Goal: Information Seeking & Learning: Learn about a topic

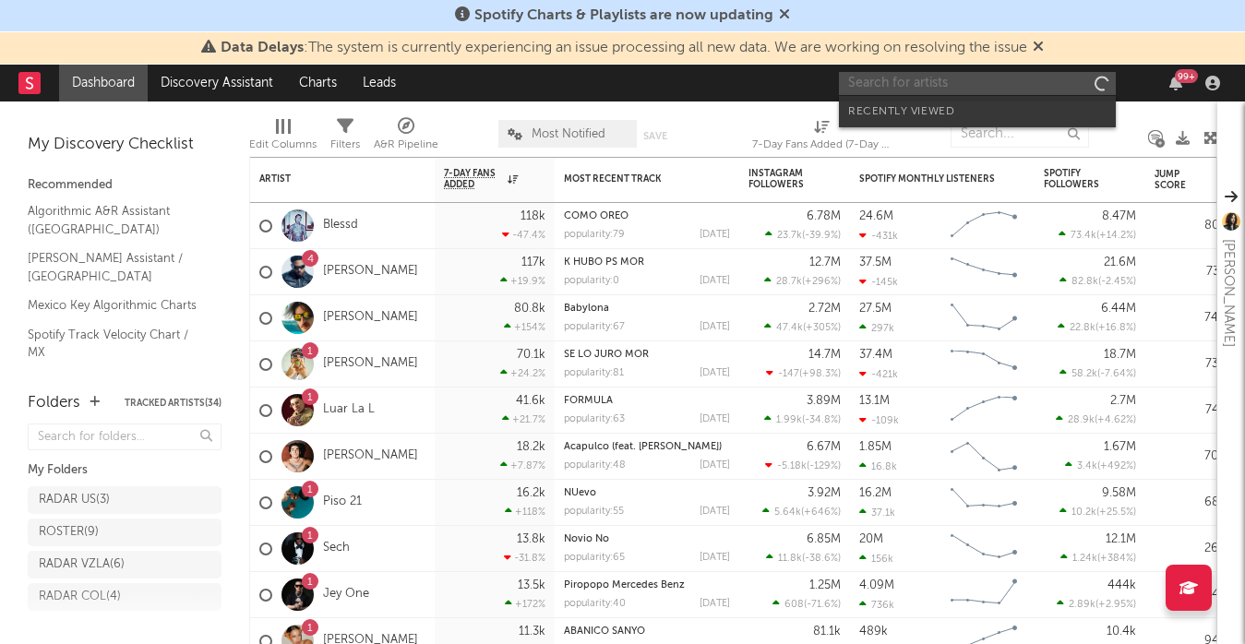
click at [970, 78] on input "text" at bounding box center [977, 83] width 277 height 23
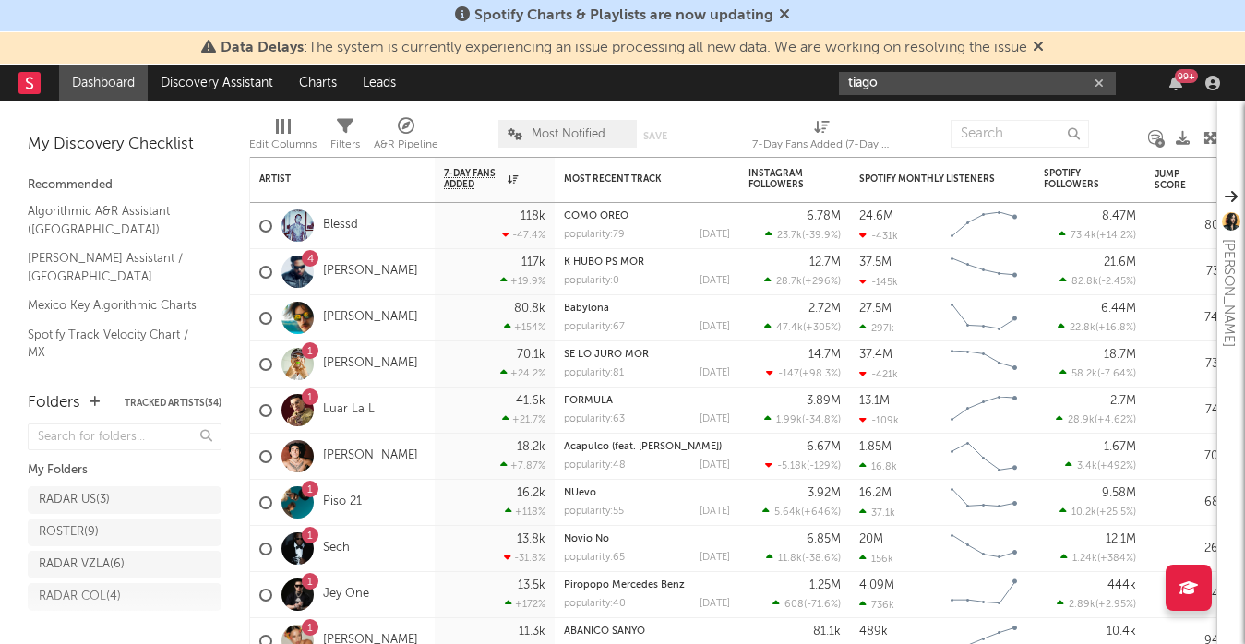
click at [904, 82] on input "tiago" at bounding box center [977, 83] width 277 height 23
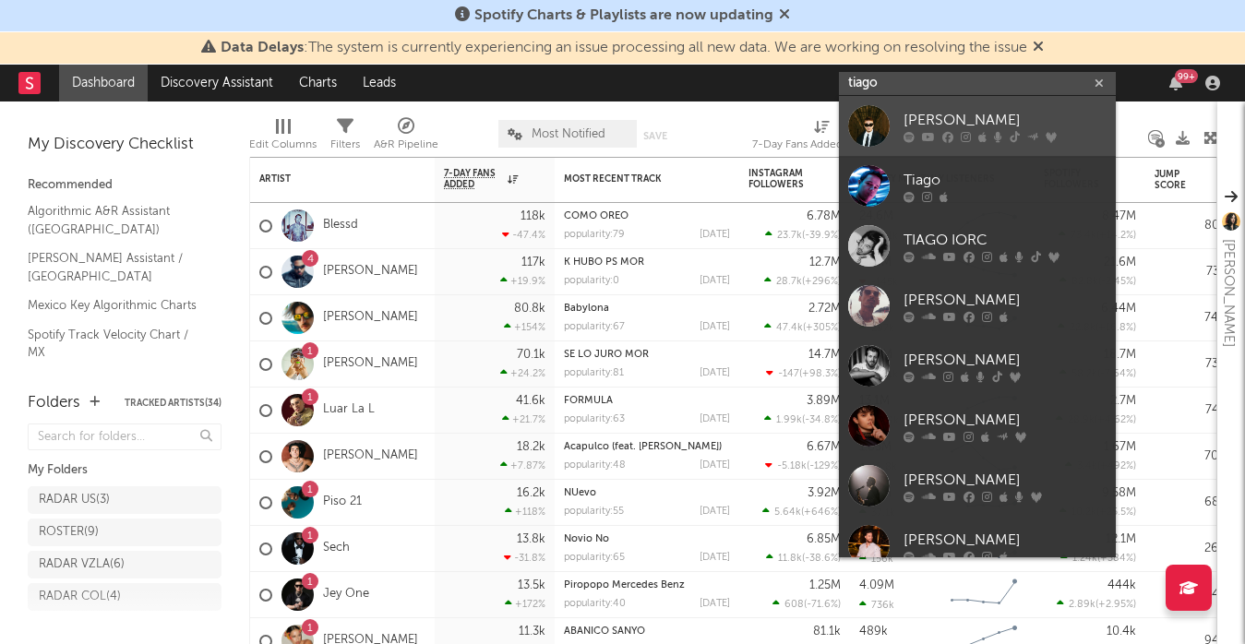
type input "tiago"
click at [877, 113] on div at bounding box center [869, 126] width 42 height 42
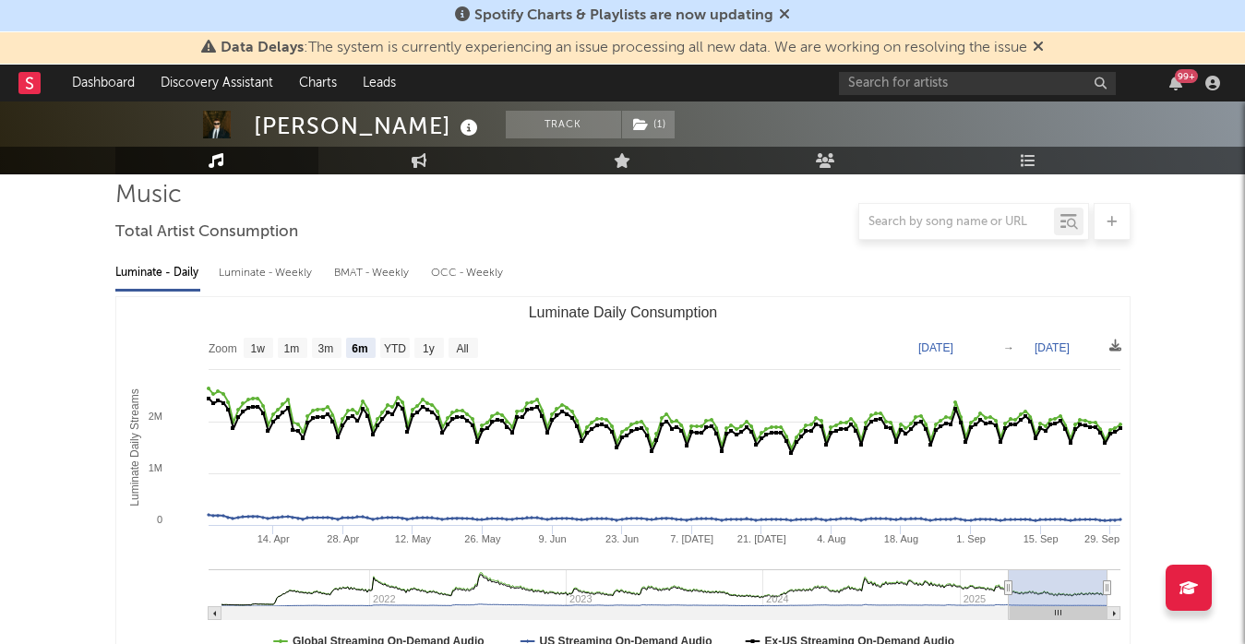
scroll to position [162, 0]
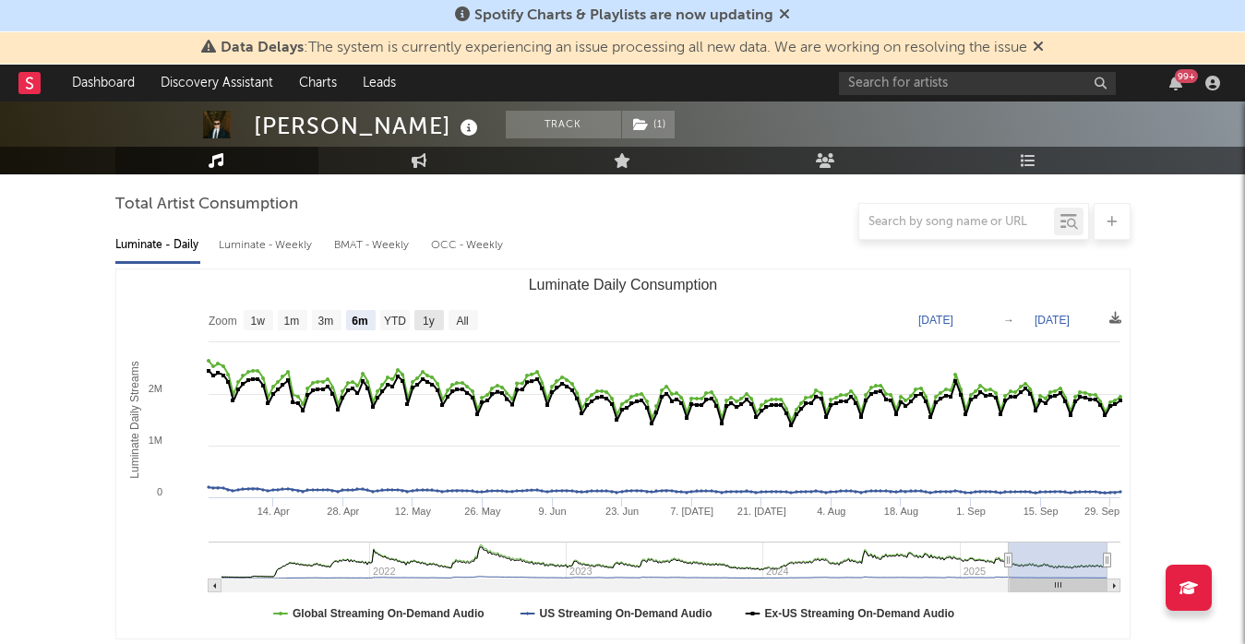
click at [429, 328] on rect "Luminate Daily Consumption" at bounding box center [430, 320] width 30 height 20
select select "1y"
type input "[DATE]"
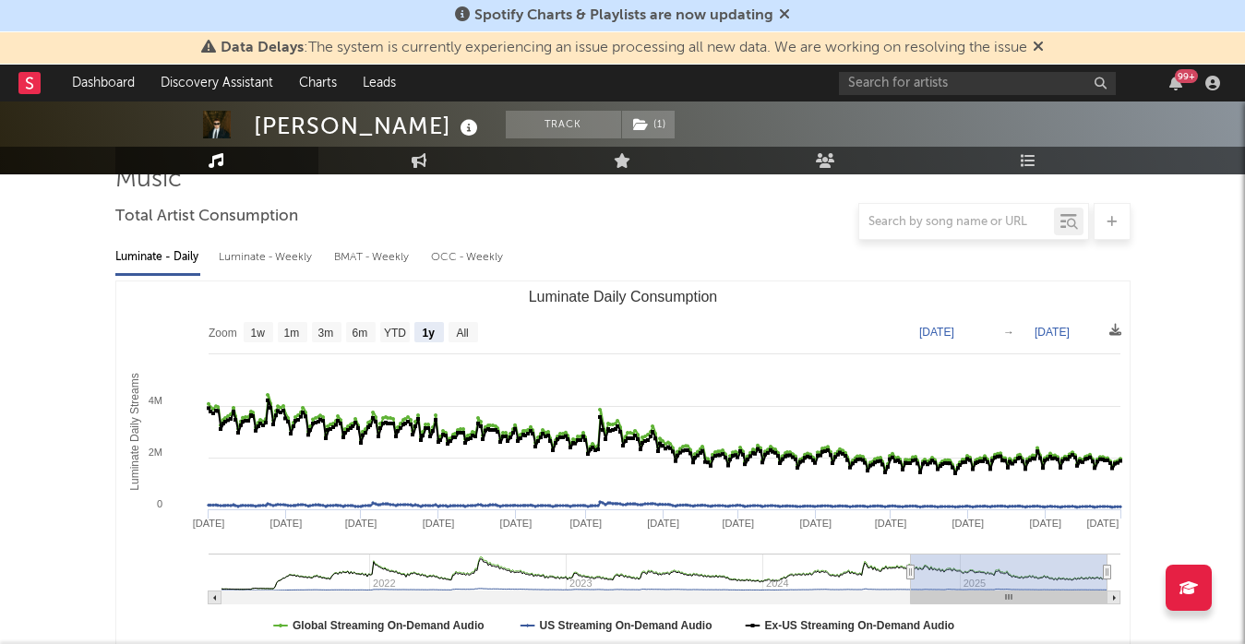
scroll to position [0, 0]
